Goal: Transaction & Acquisition: Purchase product/service

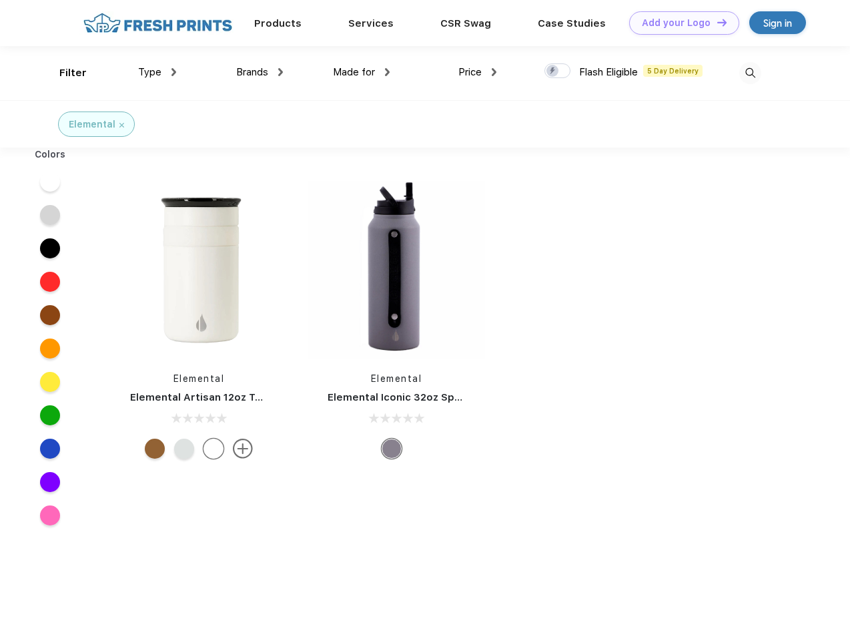
click at [679, 23] on link "Add your Logo Design Tool" at bounding box center [684, 22] width 110 height 23
click at [0, 0] on div "Design Tool" at bounding box center [0, 0] width 0 height 0
click at [716, 22] on link "Add your Logo Design Tool" at bounding box center [684, 22] width 110 height 23
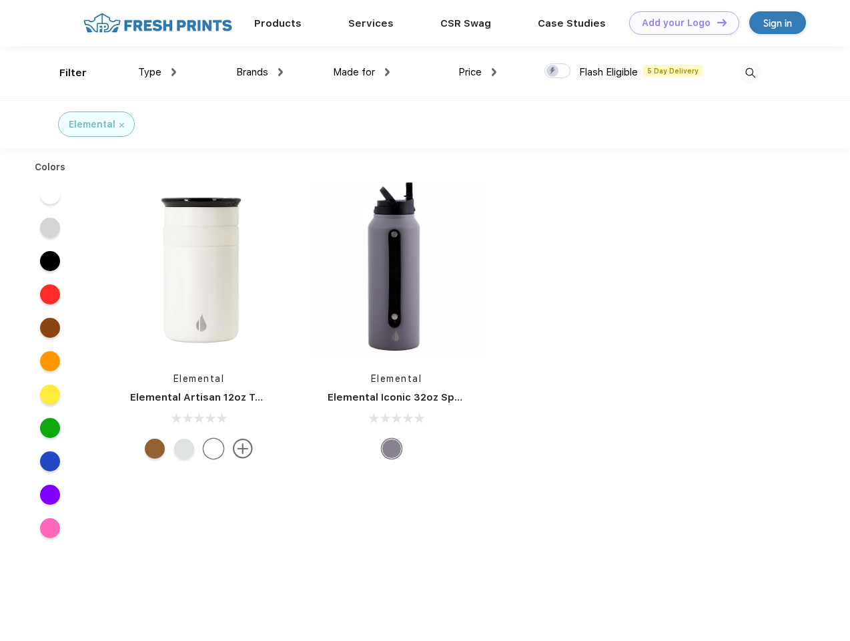
click at [64, 73] on div "Filter" at bounding box center [72, 72] width 27 height 15
click at [158, 72] on span "Type" at bounding box center [149, 72] width 23 height 12
click at [260, 72] on span "Brands" at bounding box center [252, 72] width 32 height 12
click at [362, 72] on span "Made for" at bounding box center [354, 72] width 42 height 12
click at [478, 72] on span "Price" at bounding box center [470, 72] width 23 height 12
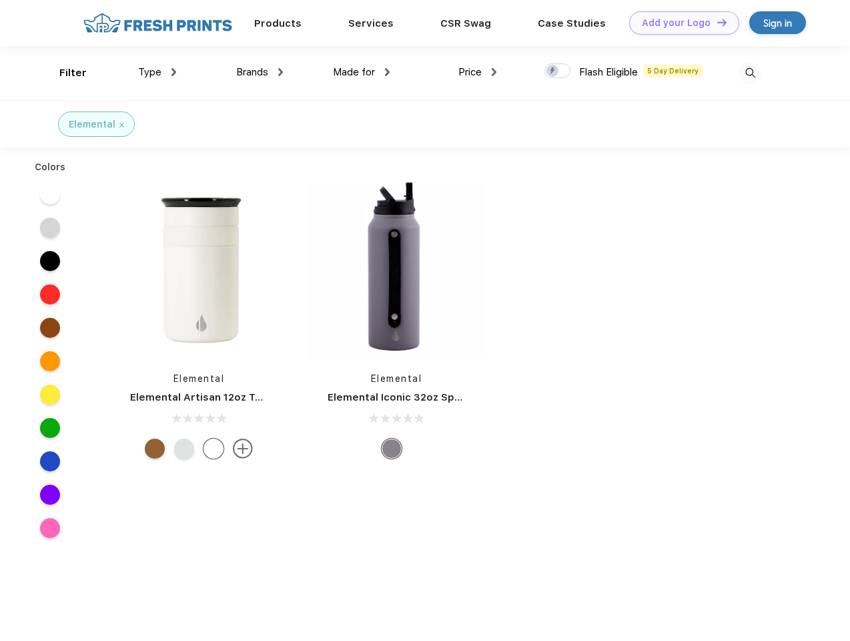
click at [558, 71] on div at bounding box center [558, 70] width 26 height 15
click at [553, 71] on input "checkbox" at bounding box center [549, 67] width 9 height 9
click at [750, 73] on img at bounding box center [750, 73] width 22 height 22
